Goal: Information Seeking & Learning: Learn about a topic

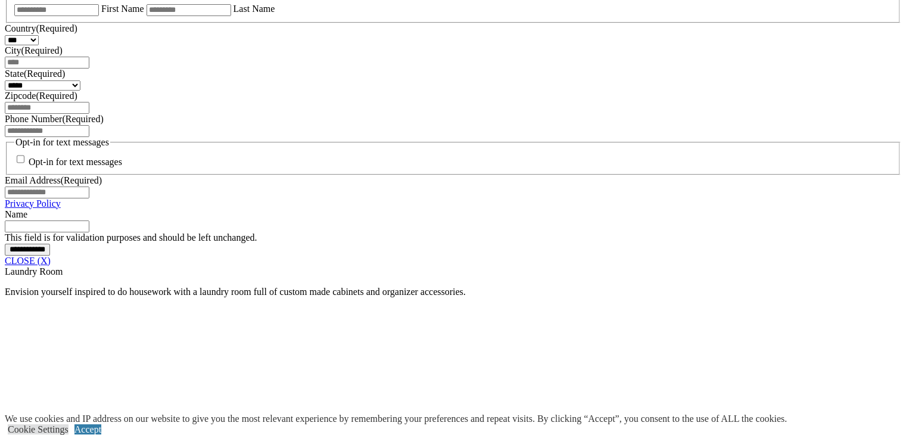
scroll to position [852, 0]
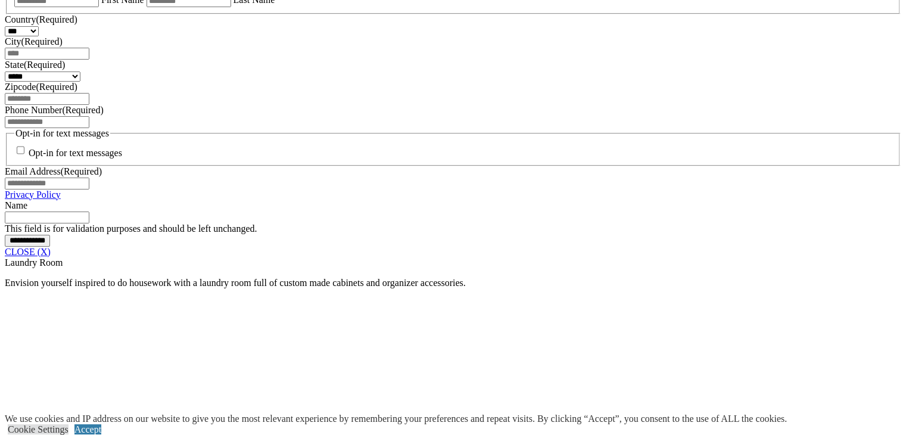
click at [51, 257] on link "CLOSE (X)" at bounding box center [28, 252] width 46 height 10
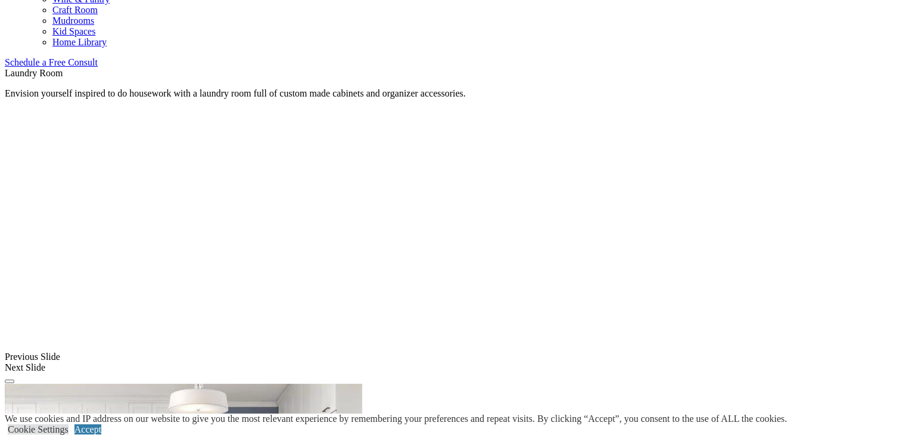
scroll to position [748, 0]
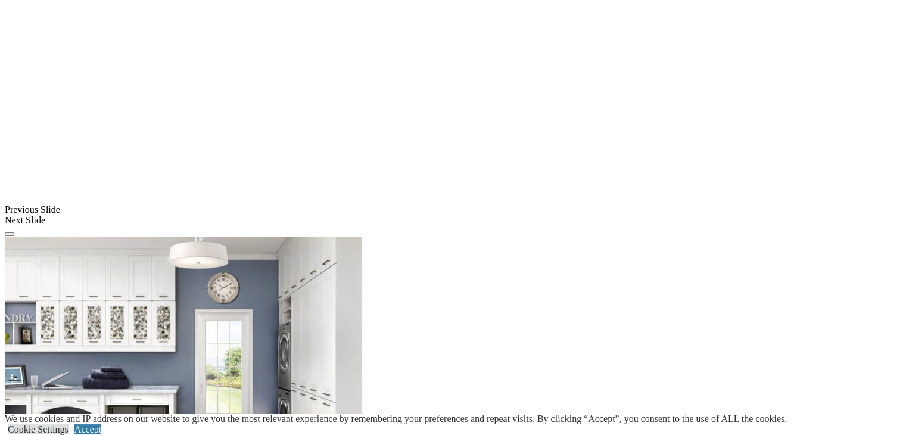
scroll to position [894, 0]
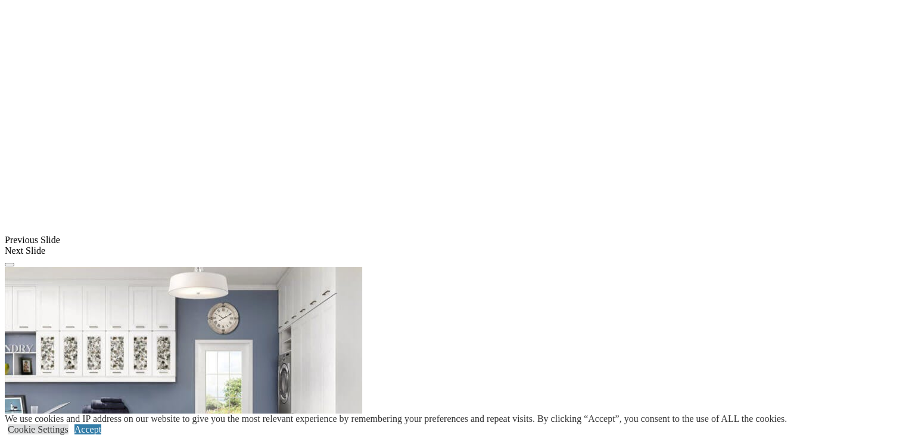
scroll to position [857, 0]
